Goal: Information Seeking & Learning: Compare options

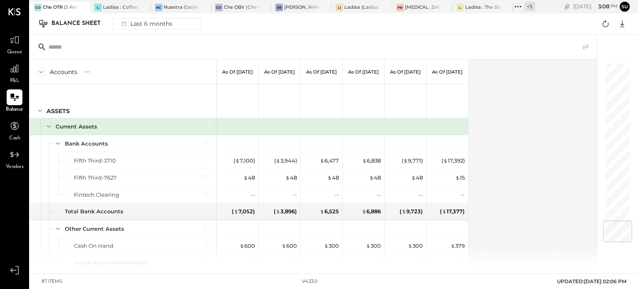
scroll to position [1312, 0]
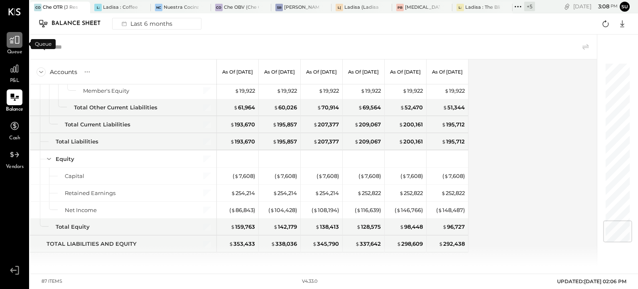
click at [8, 43] on div at bounding box center [15, 40] width 16 height 16
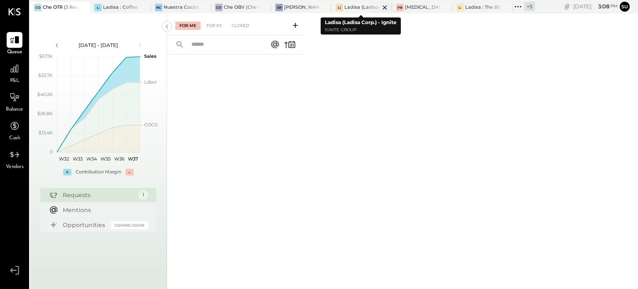
click at [354, 8] on div "Ladisa (Ladisa Corp.) - Ignite" at bounding box center [361, 7] width 35 height 7
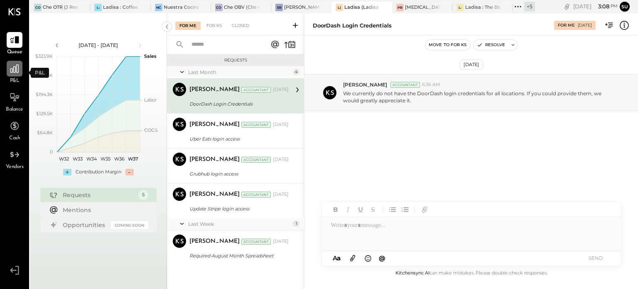
click at [15, 69] on icon at bounding box center [14, 68] width 8 height 8
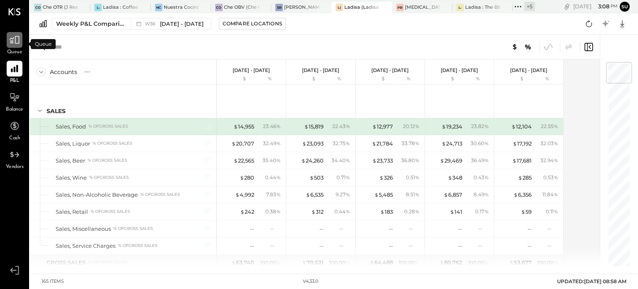
click at [17, 41] on icon at bounding box center [14, 39] width 11 height 11
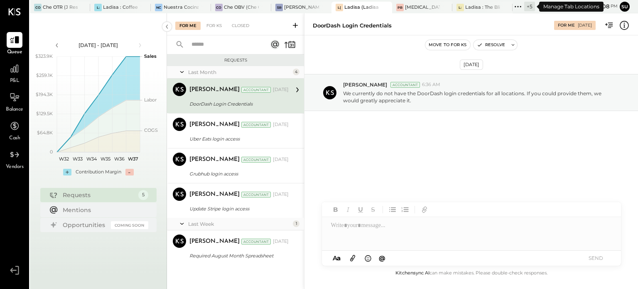
click at [517, 7] on icon at bounding box center [517, 6] width 11 height 11
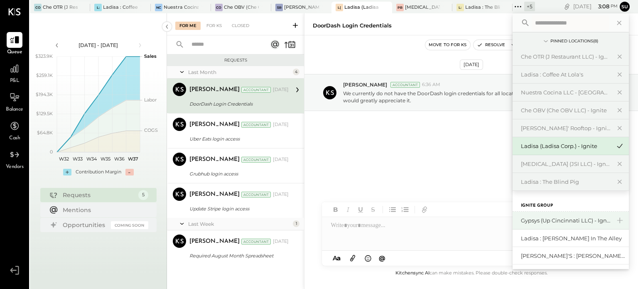
scroll to position [36, 0]
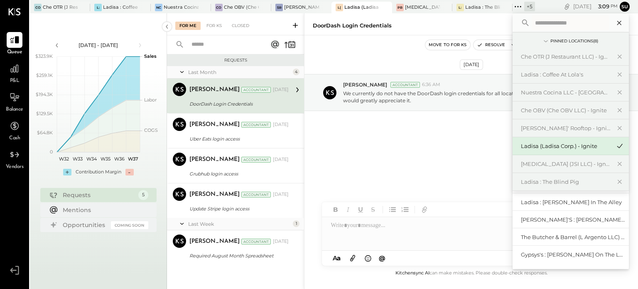
click at [618, 21] on icon at bounding box center [619, 23] width 4 height 4
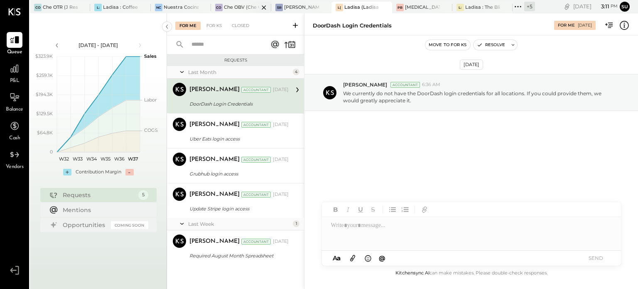
click at [239, 6] on div "Che OBV (Che OBV LLC) - Ignite" at bounding box center [241, 7] width 35 height 7
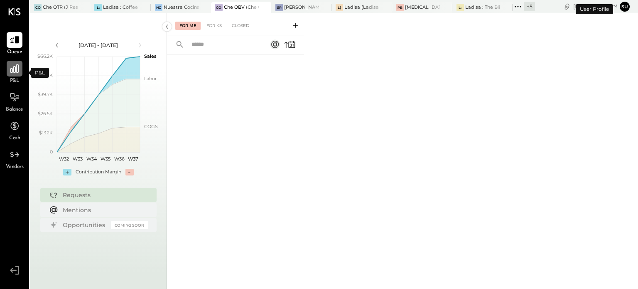
click at [12, 70] on icon at bounding box center [14, 68] width 11 height 11
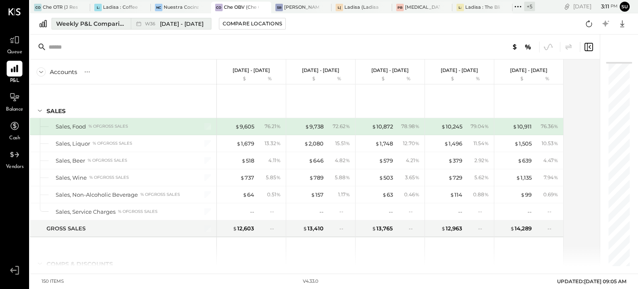
click at [116, 23] on div "Weekly P&L Comparison" at bounding box center [91, 24] width 70 height 8
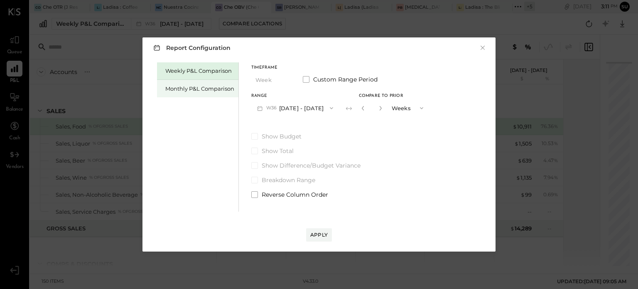
click at [186, 88] on div "Monthly P&L Comparison" at bounding box center [199, 89] width 69 height 8
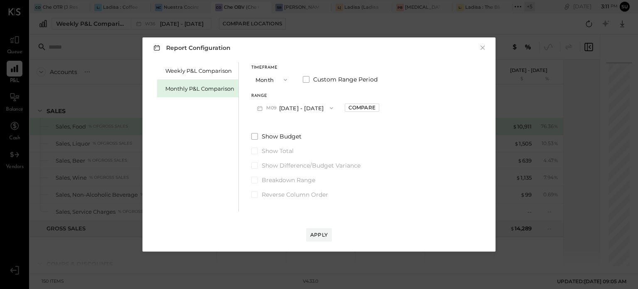
click at [330, 107] on icon "button" at bounding box center [331, 108] width 7 height 7
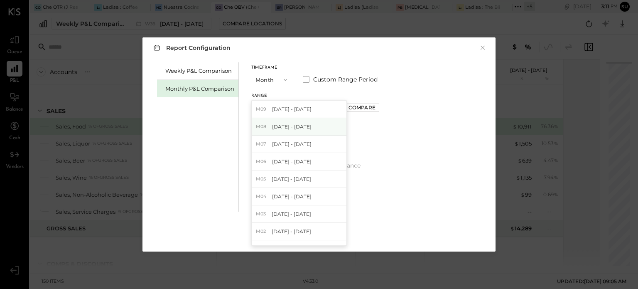
click at [289, 125] on span "[DATE] - [DATE]" at bounding box center [291, 126] width 39 height 7
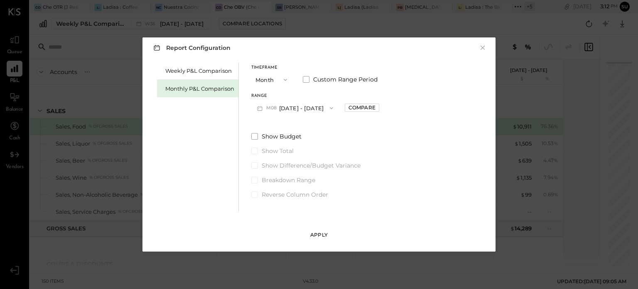
click at [321, 234] on div "Apply" at bounding box center [318, 234] width 17 height 7
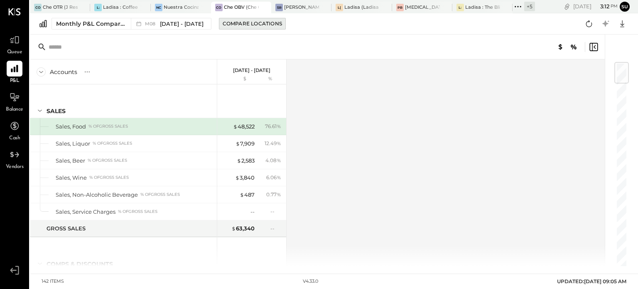
click at [254, 23] on div "Compare Locations" at bounding box center [252, 23] width 59 height 7
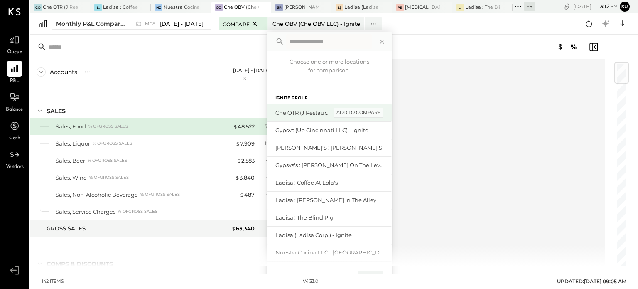
click at [337, 111] on div "add to compare" at bounding box center [358, 113] width 50 height 10
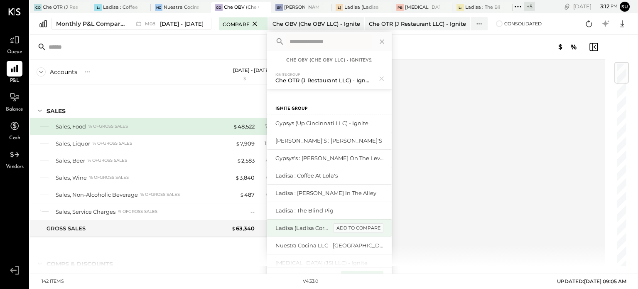
scroll to position [47, 0]
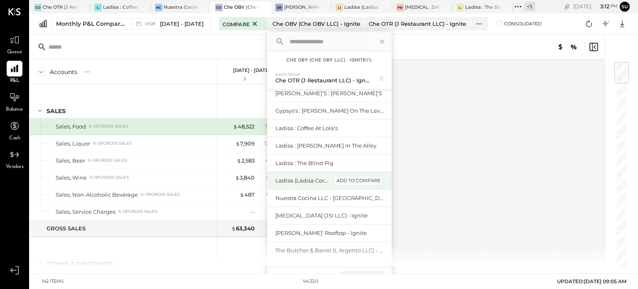
click at [0, 0] on div "add to compare" at bounding box center [0, 0] width 0 height 0
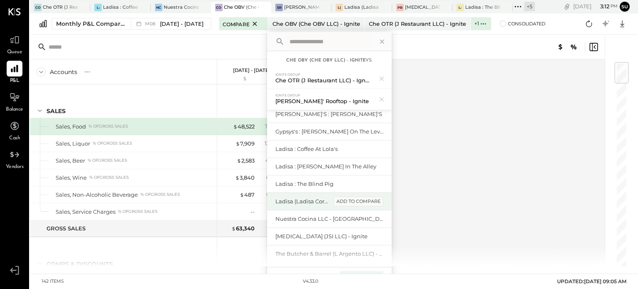
scroll to position [14, 0]
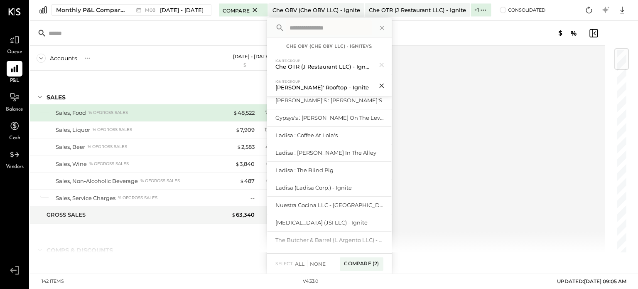
click at [379, 84] on icon at bounding box center [381, 85] width 4 height 4
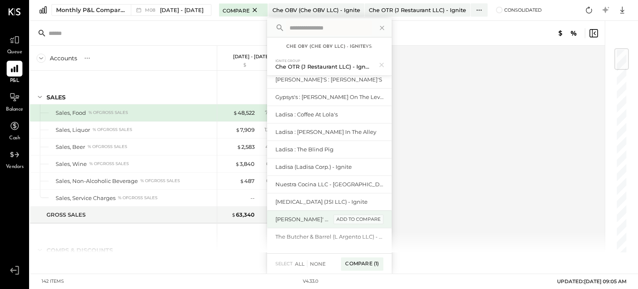
click at [352, 217] on div "add to compare" at bounding box center [358, 219] width 50 height 10
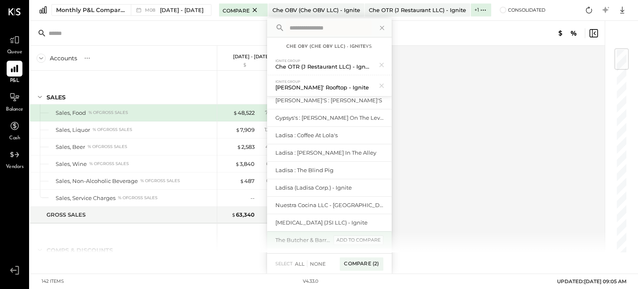
click at [360, 239] on div "add to compare" at bounding box center [358, 240] width 50 height 10
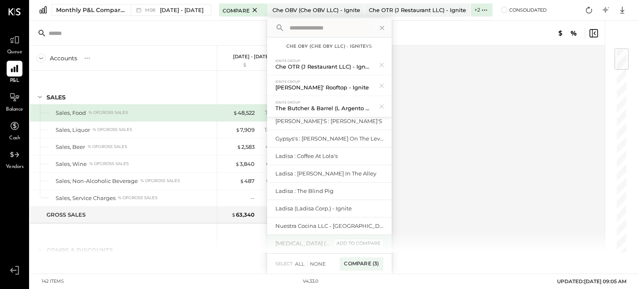
scroll to position [54, 0]
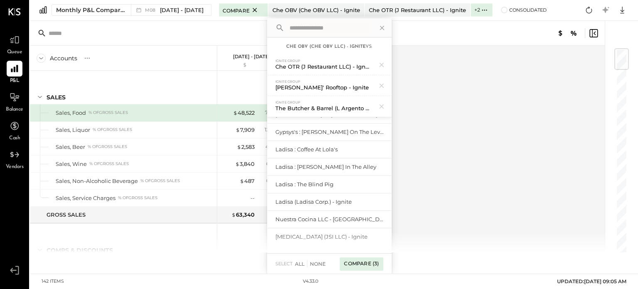
click at [365, 264] on div "Compare (3)" at bounding box center [361, 263] width 43 height 13
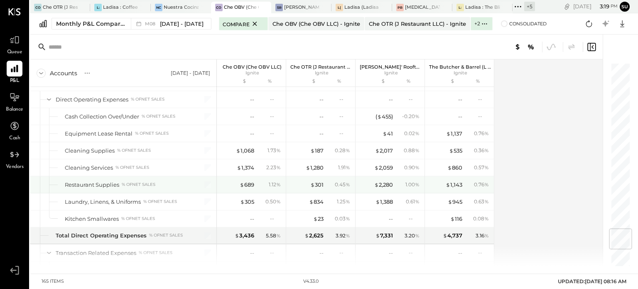
scroll to position [1406, 0]
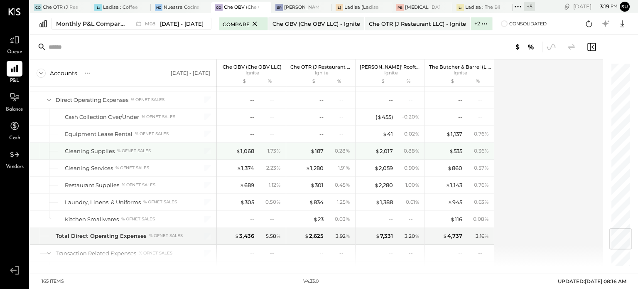
click at [160, 147] on div "Cleaning Supplies % of NET SALES" at bounding box center [127, 151] width 124 height 8
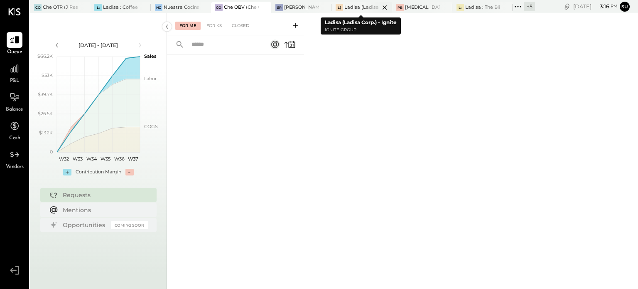
click at [361, 7] on div "Ladisa (Ladisa Corp.) - Ignite" at bounding box center [361, 7] width 35 height 7
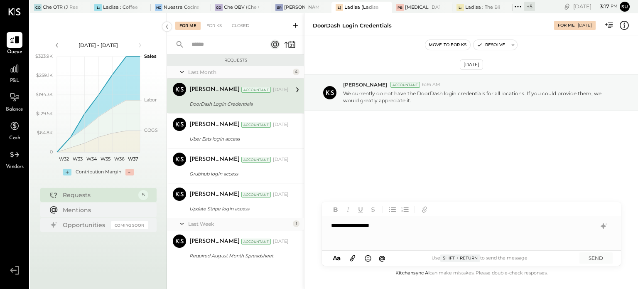
click at [401, 235] on div "**********" at bounding box center [471, 233] width 299 height 33
drag, startPoint x: 328, startPoint y: 226, endPoint x: 485, endPoint y: 229, distance: 157.4
click at [485, 229] on div "**********" at bounding box center [471, 233] width 299 height 33
copy div "**********"
click at [599, 256] on button "SEND" at bounding box center [595, 257] width 33 height 11
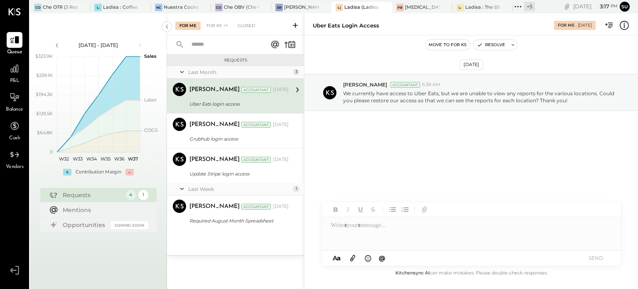
click at [209, 87] on div "[PERSON_NAME]" at bounding box center [214, 90] width 50 height 8
click at [356, 224] on div at bounding box center [471, 233] width 299 height 33
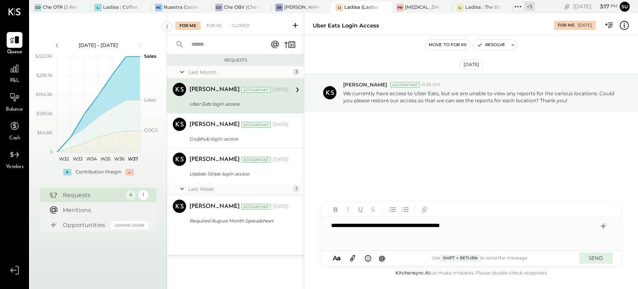
click at [589, 256] on button "SEND" at bounding box center [595, 257] width 33 height 11
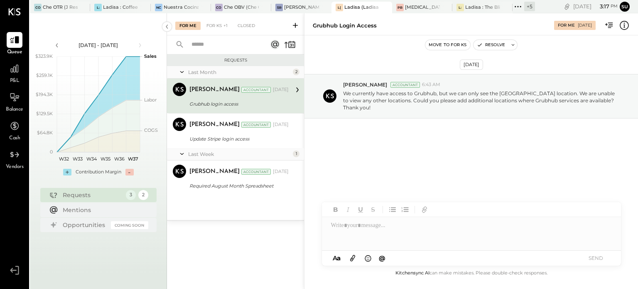
click at [202, 103] on div "Grubhub login access" at bounding box center [237, 104] width 97 height 8
click at [335, 226] on div at bounding box center [471, 233] width 299 height 33
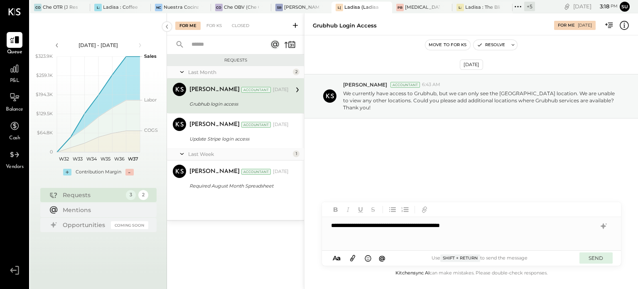
click at [600, 261] on button "SEND" at bounding box center [595, 257] width 33 height 11
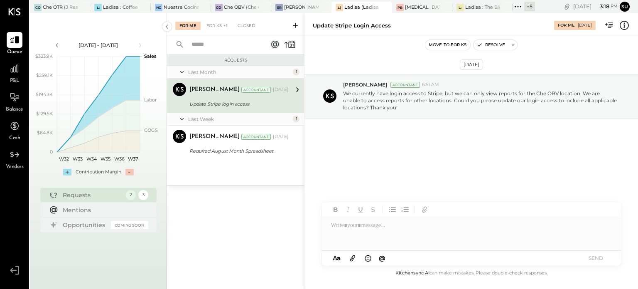
click at [205, 93] on div "[PERSON_NAME]" at bounding box center [214, 90] width 50 height 8
click at [338, 227] on div at bounding box center [471, 233] width 299 height 33
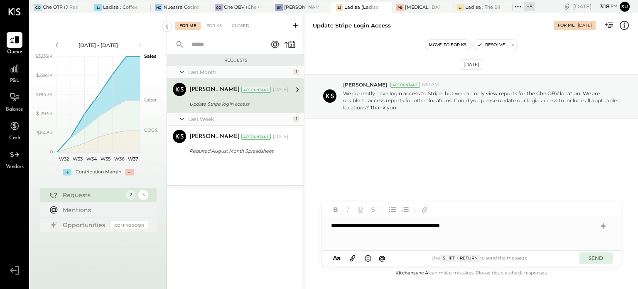
click at [590, 256] on button "SEND" at bounding box center [595, 257] width 33 height 11
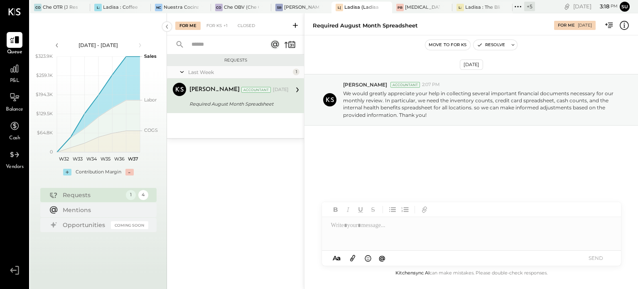
click at [223, 98] on div "Mohammadsalkin Ansari Accountant [DATE] Required August Month Spreadsheet We wo…" at bounding box center [238, 96] width 99 height 26
click at [347, 224] on div at bounding box center [471, 233] width 299 height 33
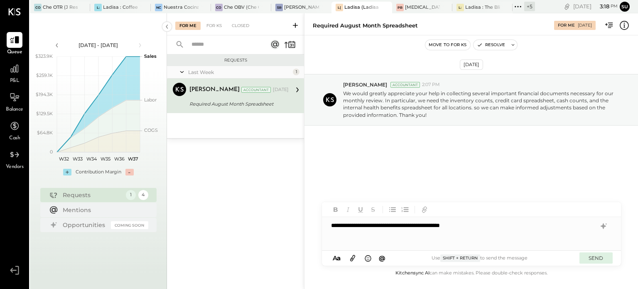
click at [592, 261] on button "SEND" at bounding box center [595, 257] width 33 height 11
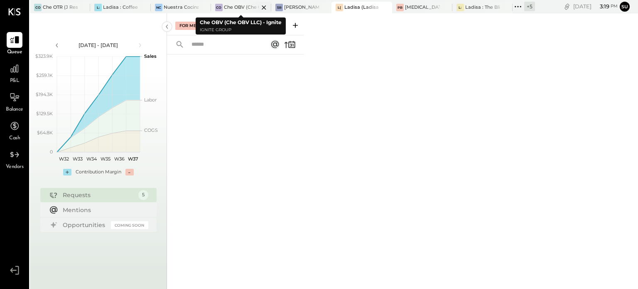
click at [237, 7] on div "Che OBV (Che OBV LLC) - Ignite" at bounding box center [241, 7] width 35 height 7
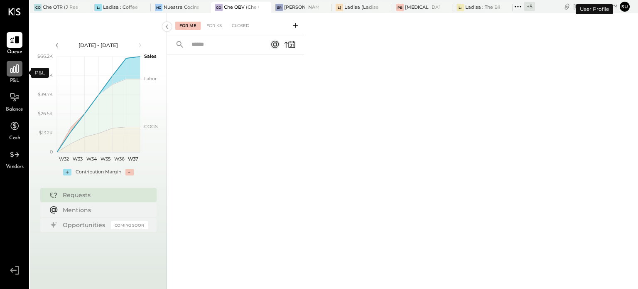
click at [16, 68] on icon at bounding box center [14, 68] width 11 height 11
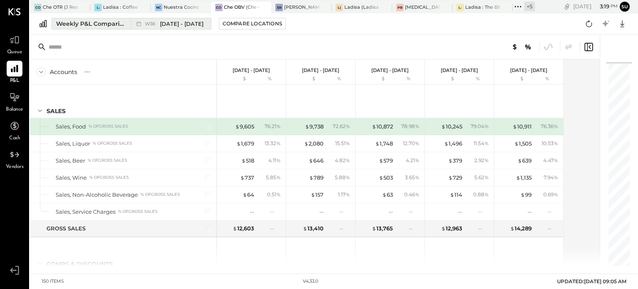
click at [93, 20] on div "Weekly P&L Comparison" at bounding box center [91, 24] width 70 height 8
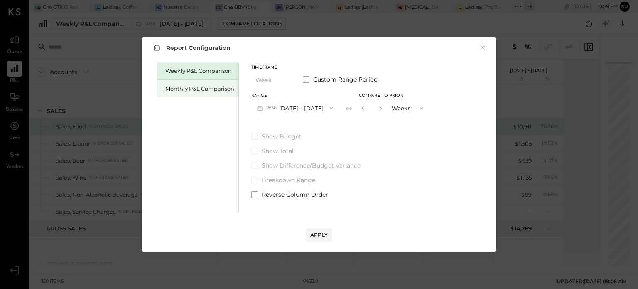
click at [195, 88] on div "Monthly P&L Comparison" at bounding box center [199, 89] width 69 height 8
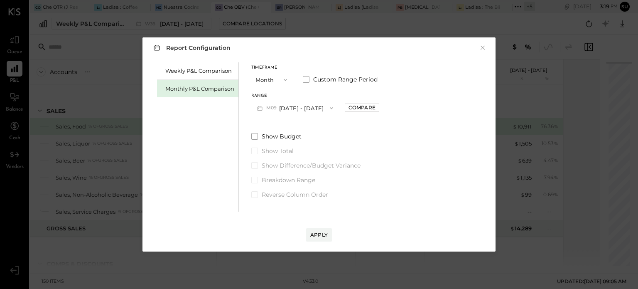
click at [328, 107] on icon "button" at bounding box center [331, 108] width 7 height 7
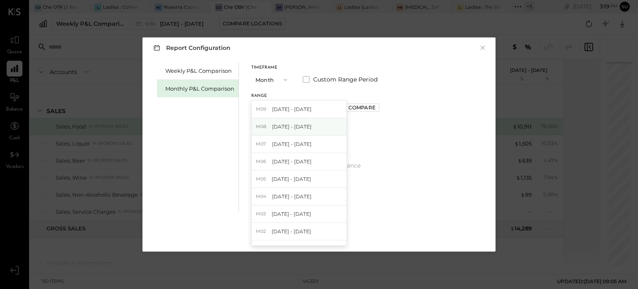
click at [286, 124] on span "[DATE] - [DATE]" at bounding box center [291, 126] width 39 height 7
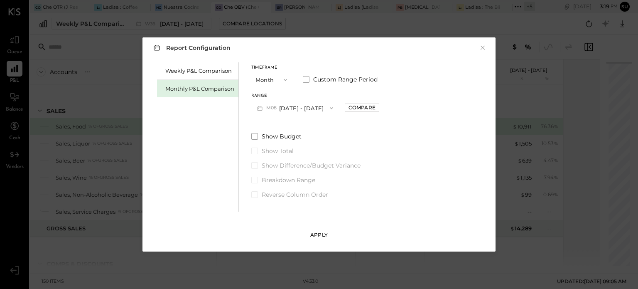
click at [317, 236] on div "Apply" at bounding box center [318, 234] width 17 height 7
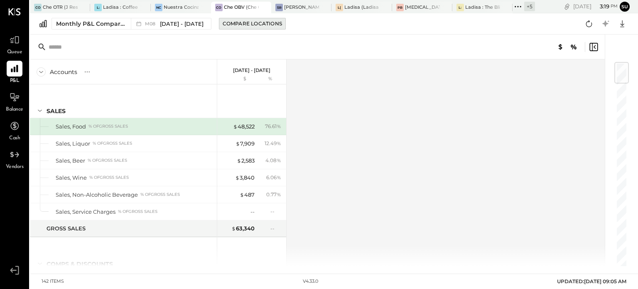
click at [261, 25] on div "Compare Locations" at bounding box center [252, 23] width 59 height 7
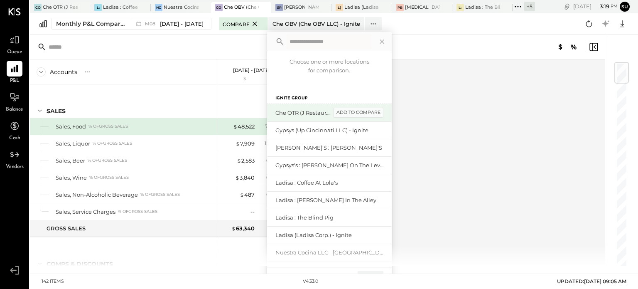
click at [351, 110] on div "add to compare" at bounding box center [358, 113] width 50 height 10
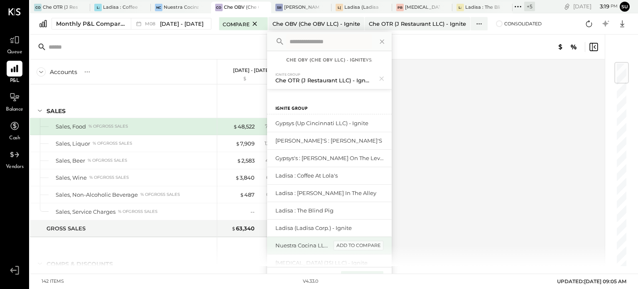
scroll to position [47, 0]
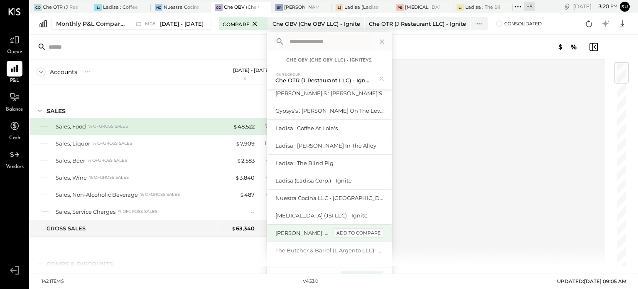
click at [362, 231] on div "add to compare" at bounding box center [358, 233] width 50 height 10
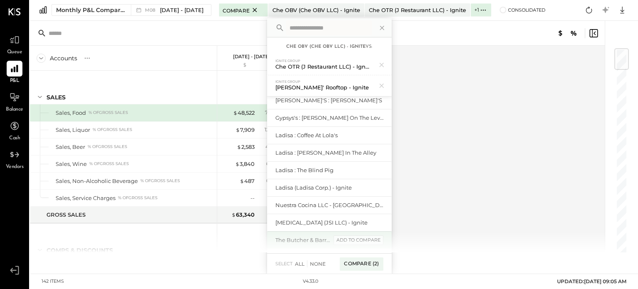
click at [362, 235] on div "add to compare" at bounding box center [358, 240] width 50 height 10
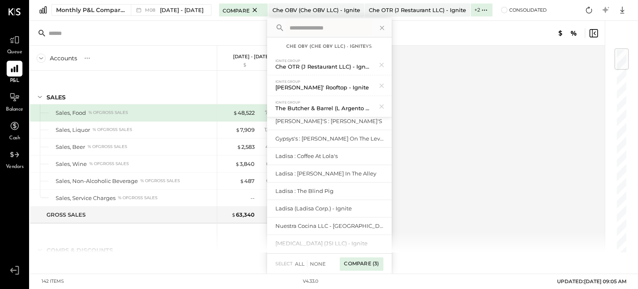
click at [357, 262] on div "Compare (3)" at bounding box center [361, 263] width 43 height 13
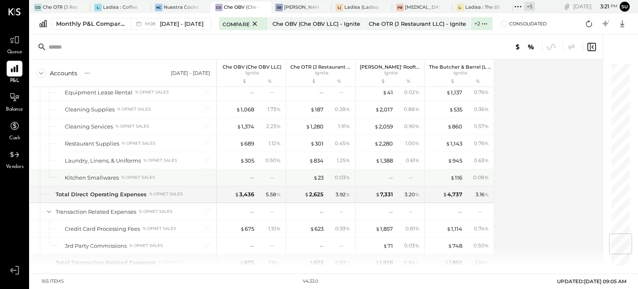
scroll to position [1447, 0]
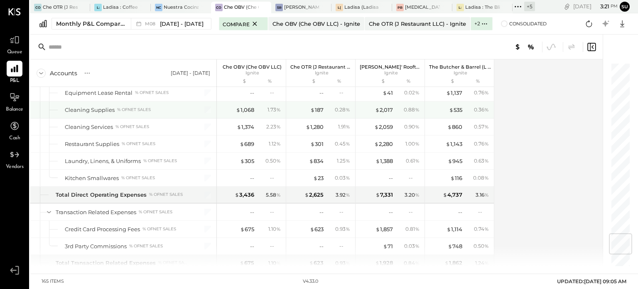
click at [262, 106] on div "1.73 %" at bounding box center [269, 109] width 27 height 7
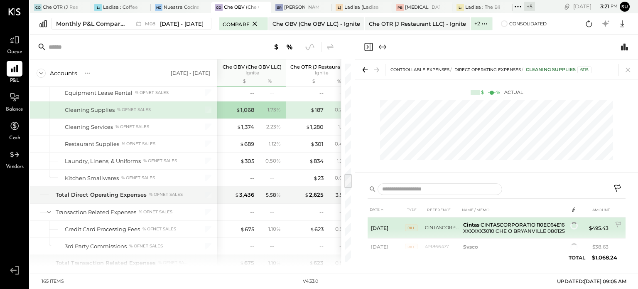
click at [410, 226] on span "BILL" at bounding box center [411, 227] width 12 height 7
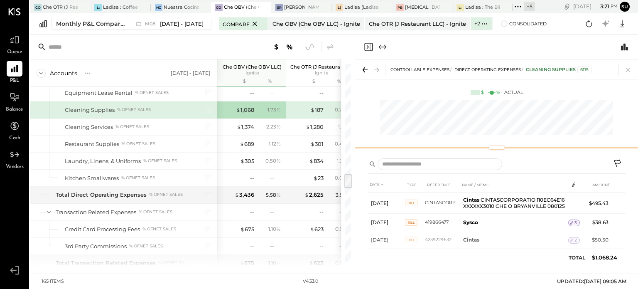
click at [490, 134] on div "CONTROLLABLE EXPENSES Direct Operating Expenses Cleaning Supplies 6115 $ % Actu…" at bounding box center [496, 105] width 283 height 93
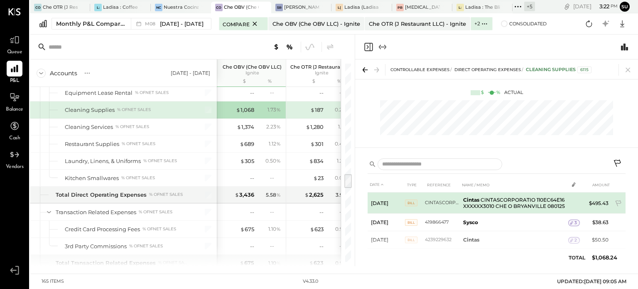
click at [410, 201] on span "BILL" at bounding box center [411, 202] width 12 height 7
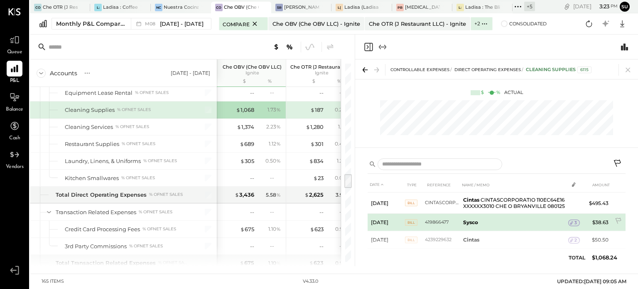
click at [573, 218] on td "3" at bounding box center [574, 223] width 12 height 16
click at [570, 225] on icon at bounding box center [571, 223] width 6 height 6
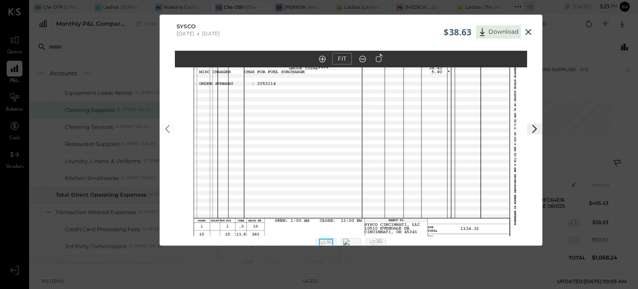
click at [535, 126] on icon at bounding box center [534, 129] width 10 height 10
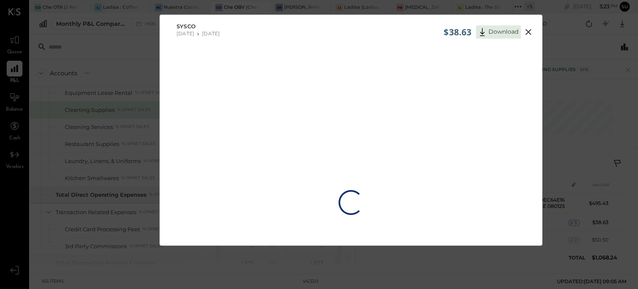
click at [527, 31] on icon at bounding box center [528, 32] width 10 height 10
